Goal: Information Seeking & Learning: Learn about a topic

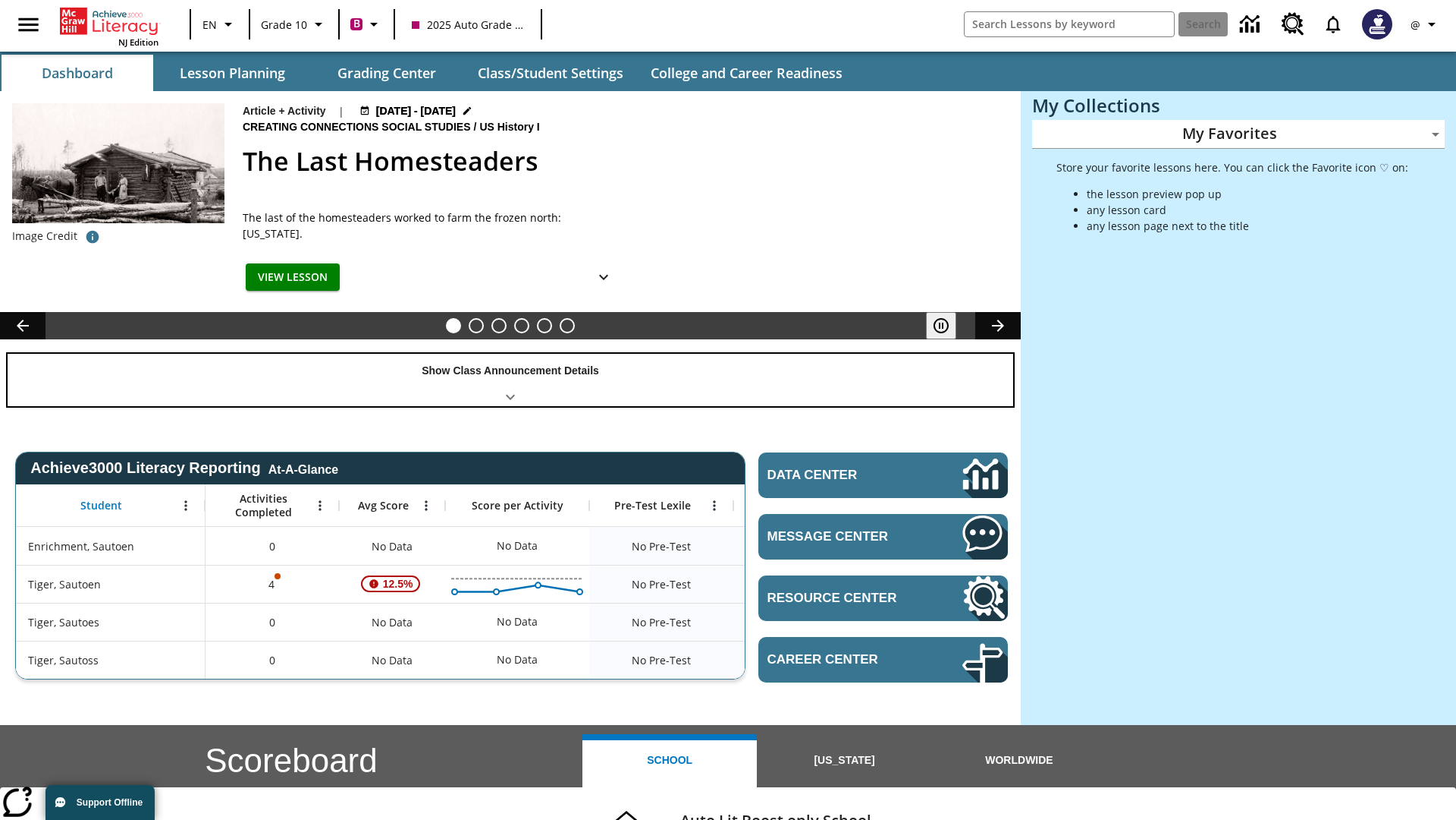
click at [511, 379] on div "Show Class Announcement Details" at bounding box center [511, 379] width 1006 height 53
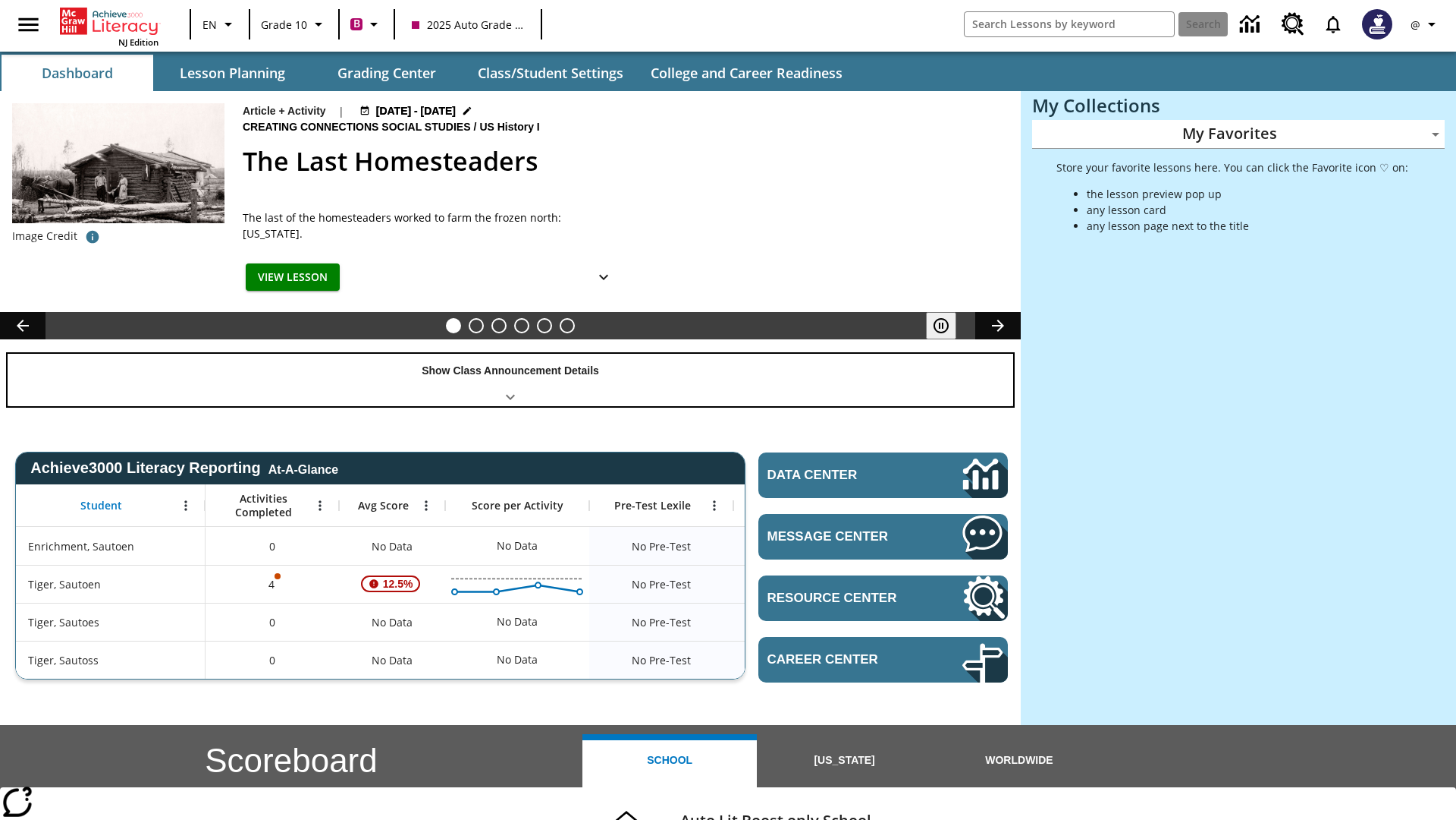
click at [511, 379] on div "Show Class Announcement Details" at bounding box center [511, 379] width 1006 height 53
